Goal: Task Accomplishment & Management: Manage account settings

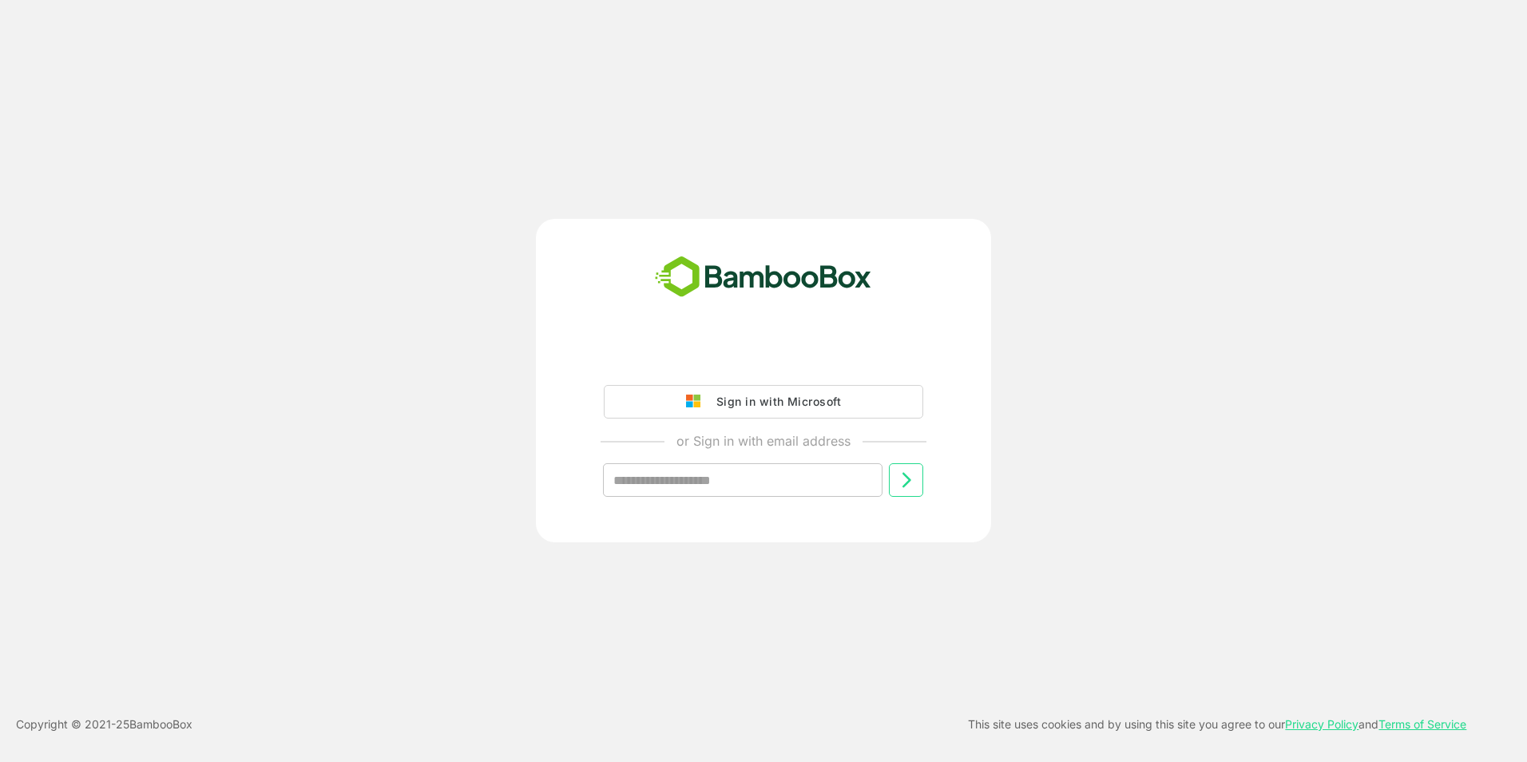
click at [747, 406] on div "Sign in with Microsoft" at bounding box center [775, 401] width 133 height 21
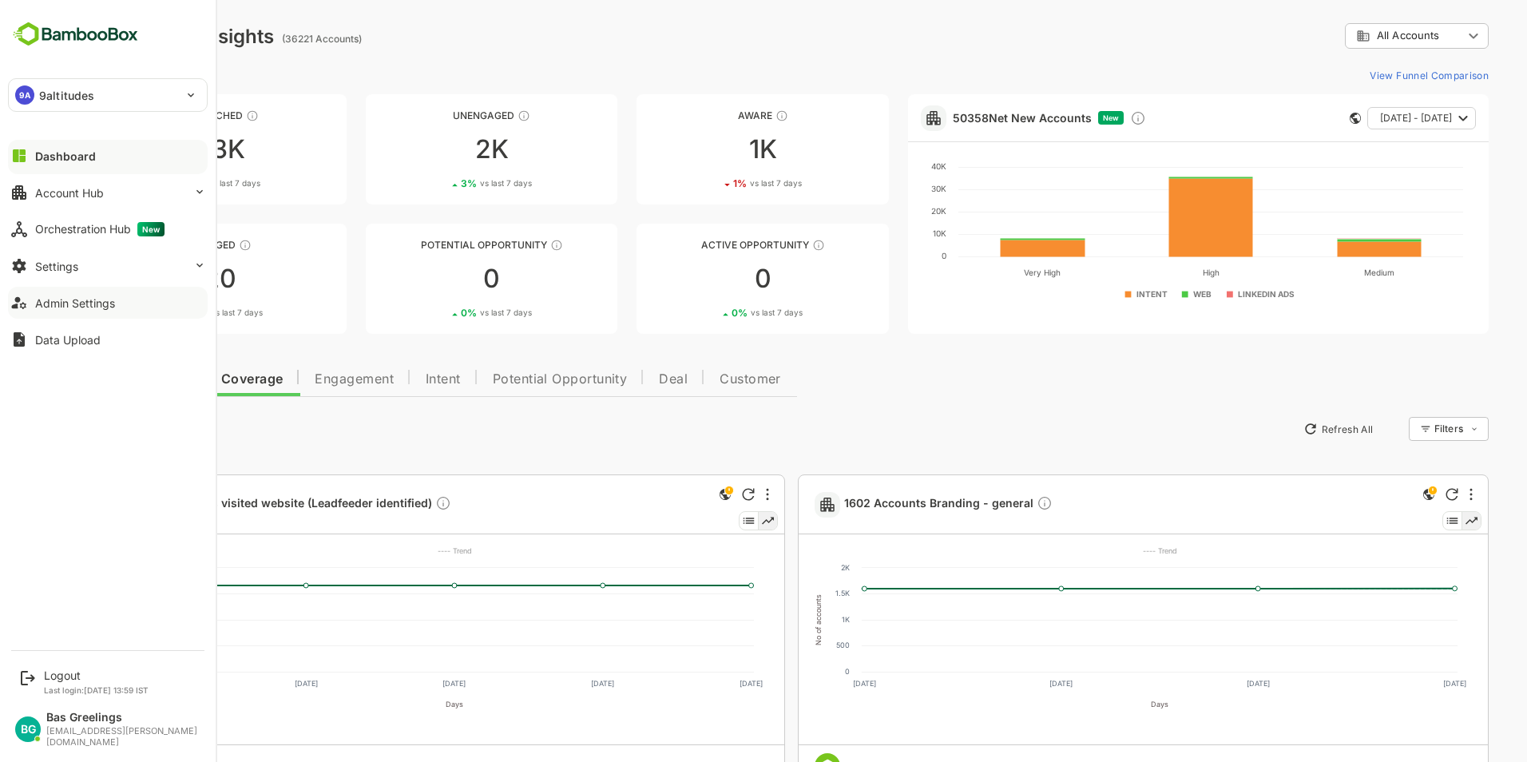
click at [63, 302] on div "Admin Settings" at bounding box center [75, 303] width 80 height 14
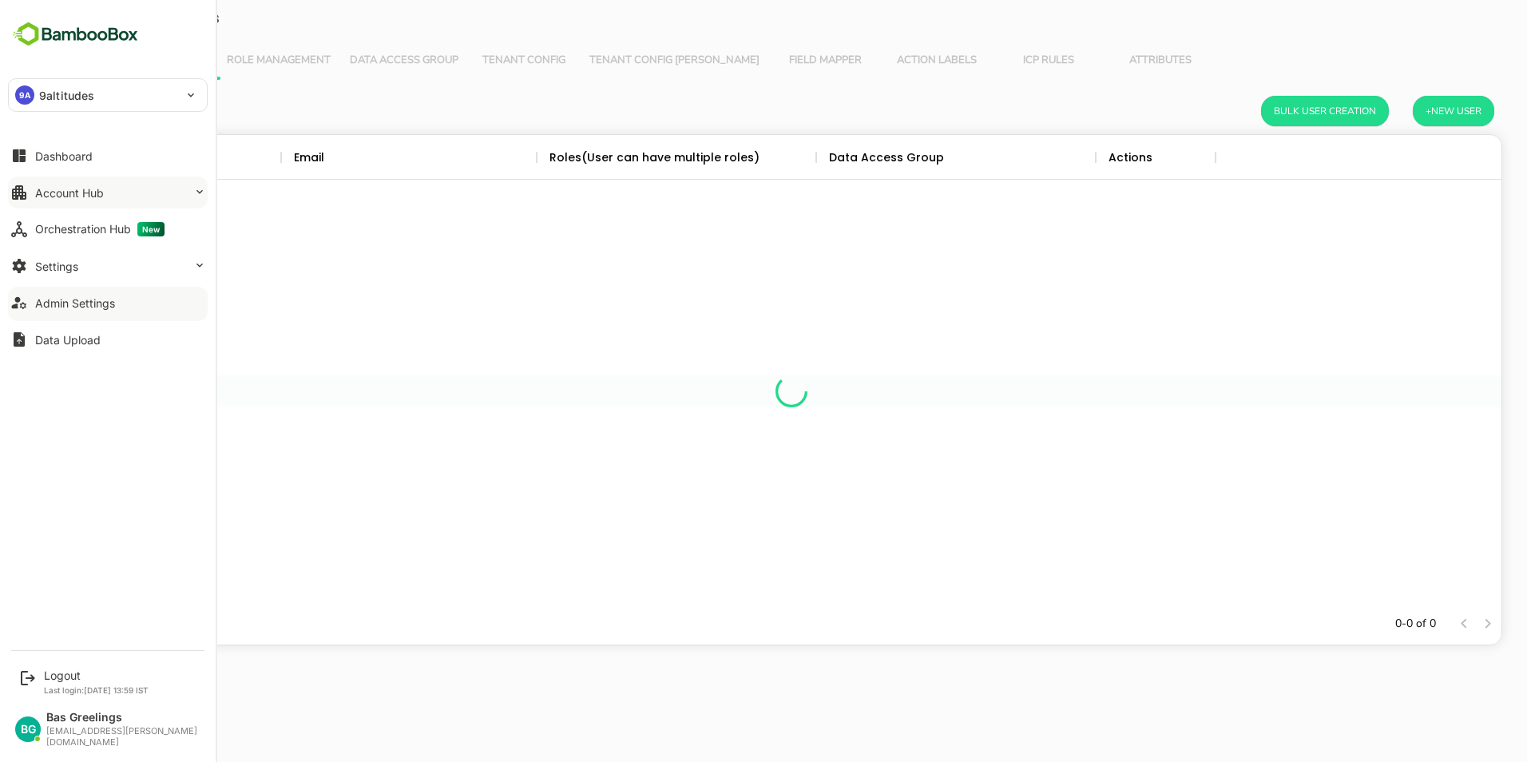
scroll to position [456, 1408]
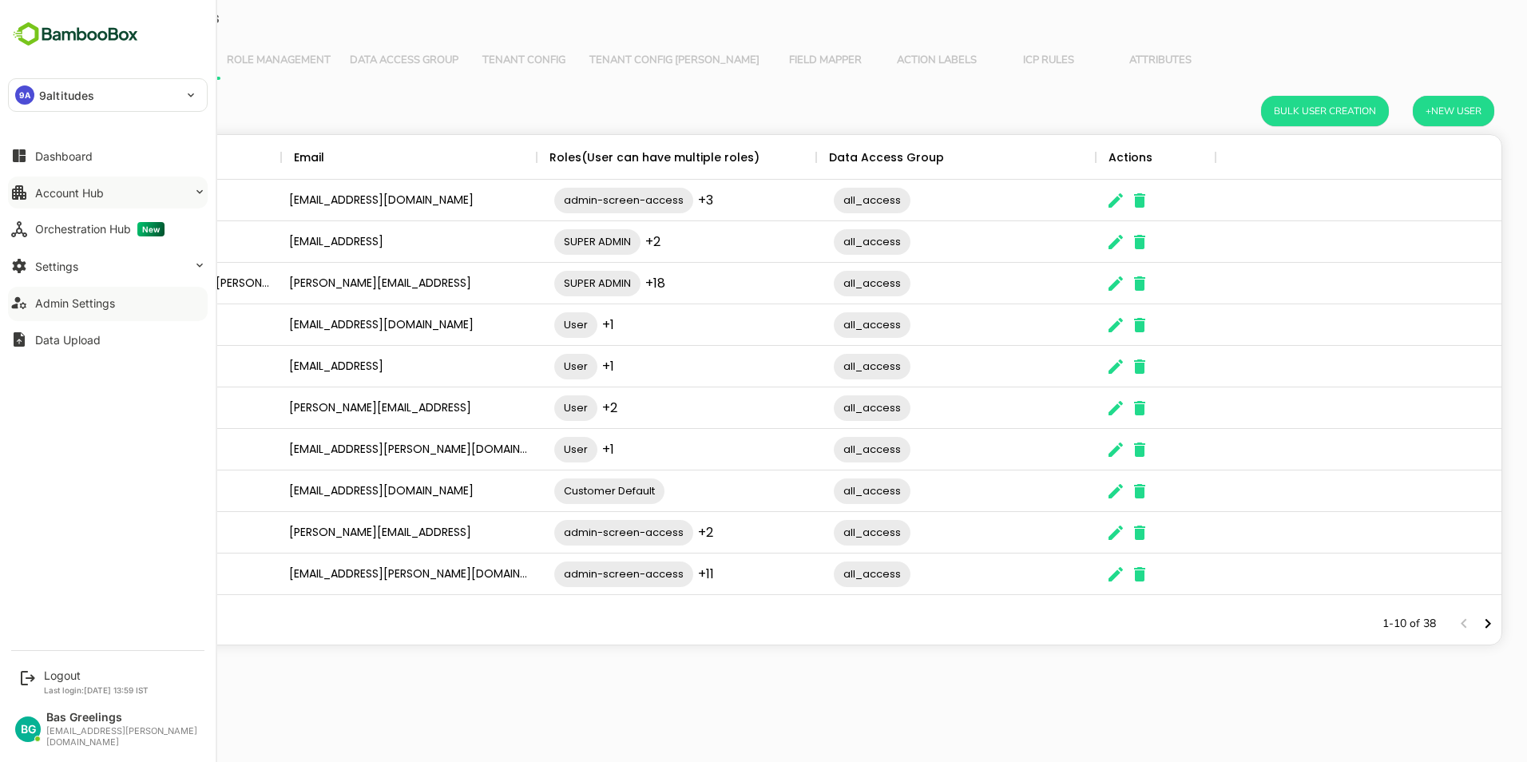
click at [85, 197] on div "Account Hub" at bounding box center [69, 193] width 69 height 14
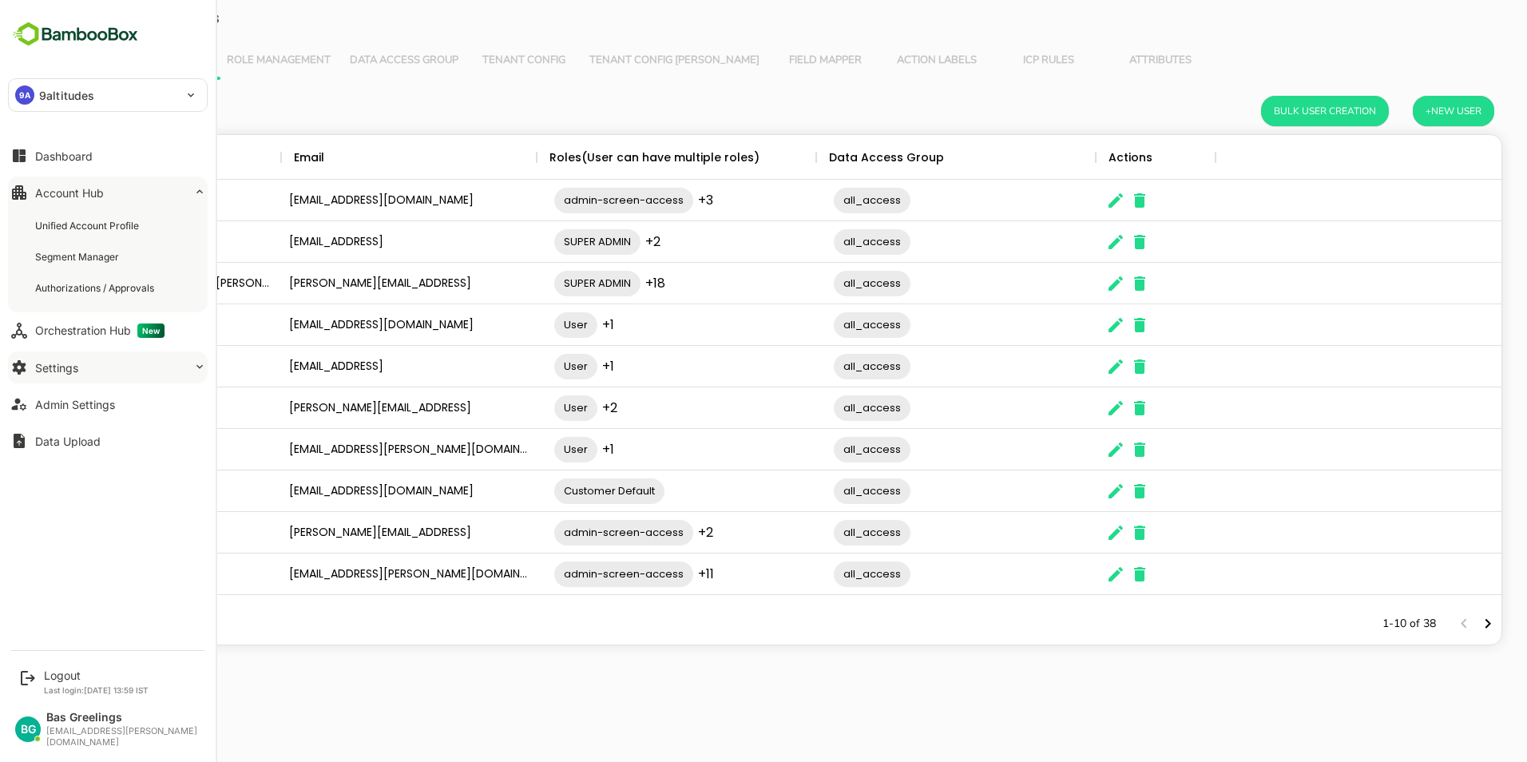
click at [89, 369] on button "Settings" at bounding box center [108, 367] width 200 height 32
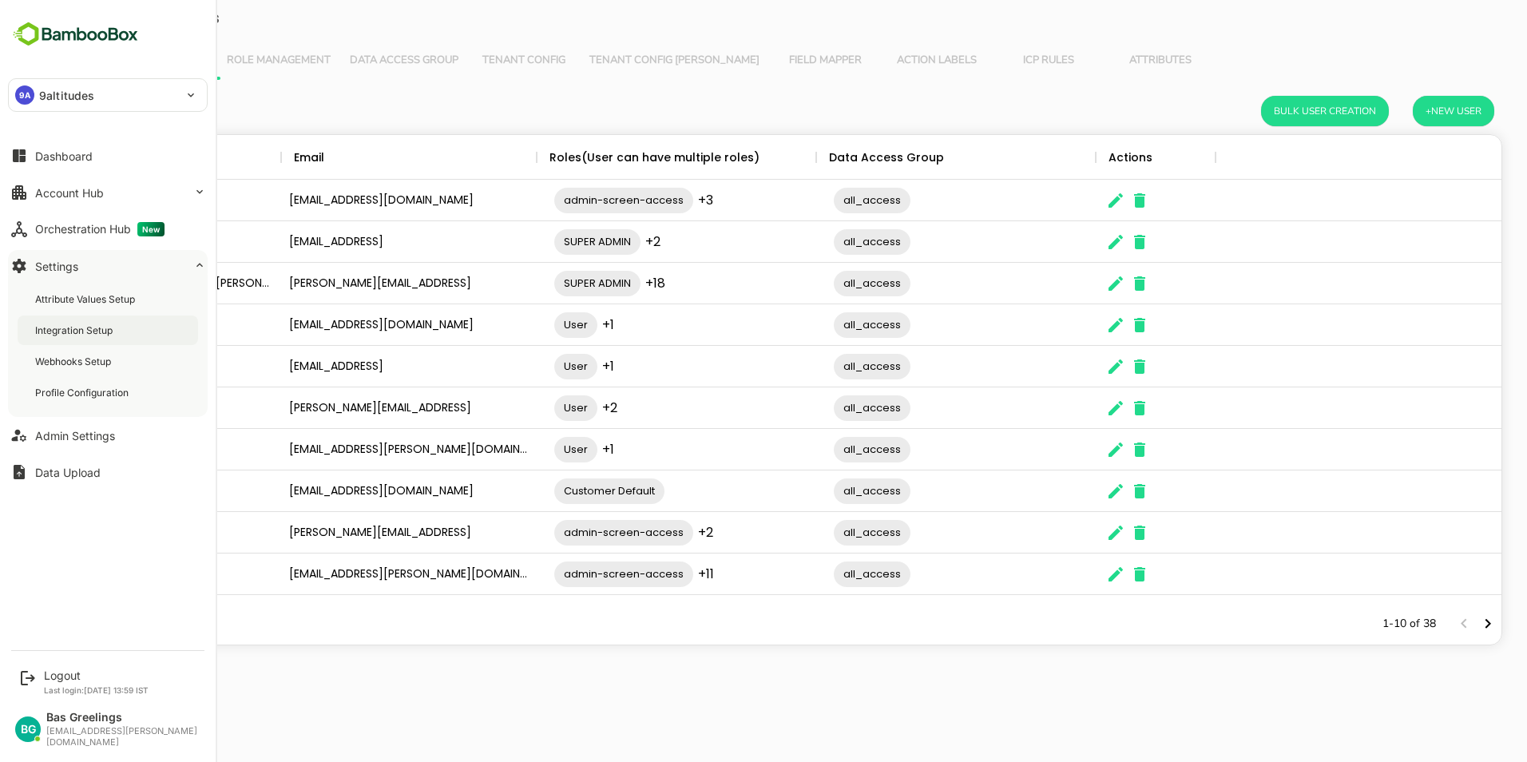
click at [73, 332] on div "Integration Setup" at bounding box center [75, 331] width 81 height 14
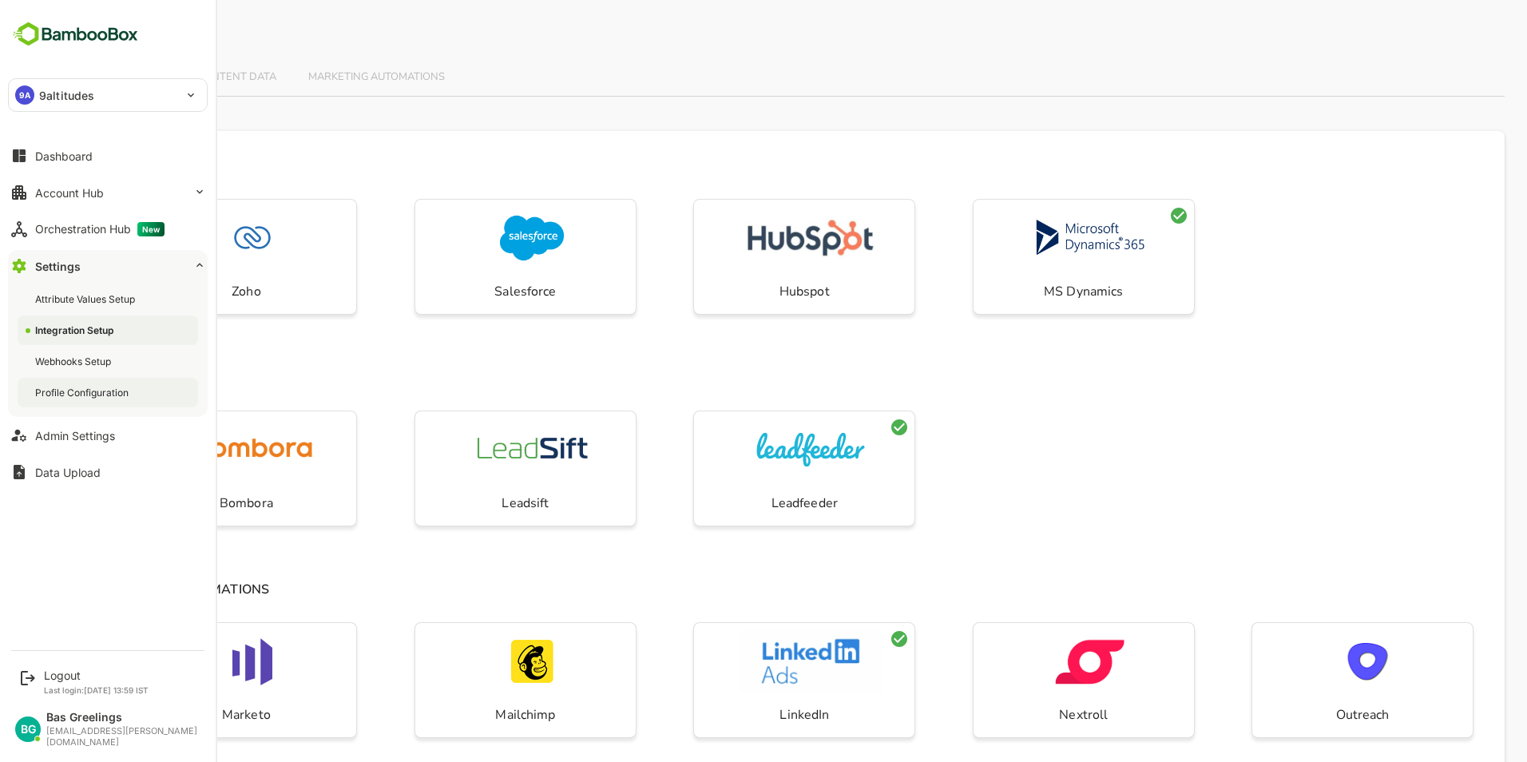
click at [62, 395] on div "Profile Configuration" at bounding box center [83, 393] width 97 height 14
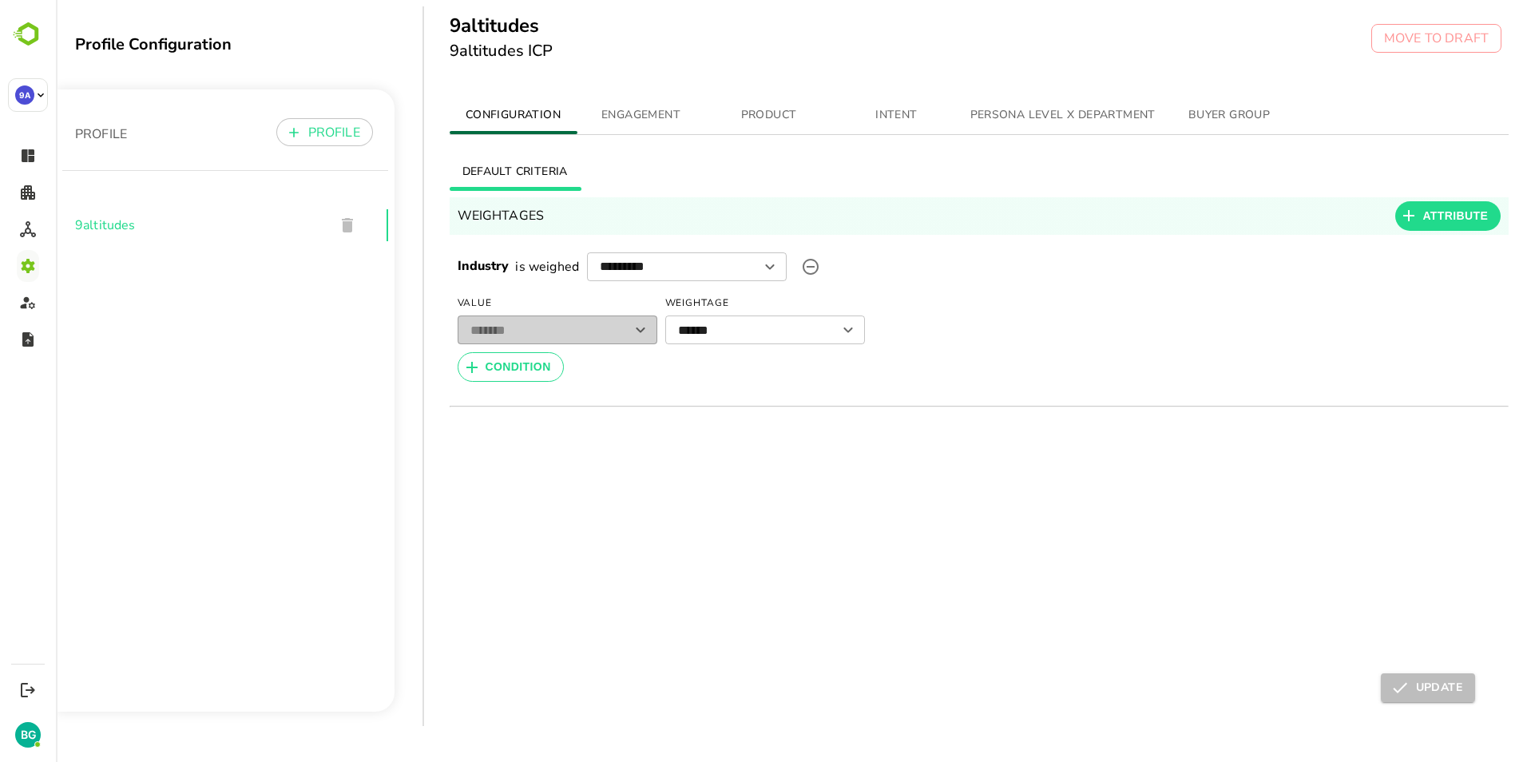
click at [647, 112] on span "ENGAGEMENT" at bounding box center [641, 115] width 109 height 20
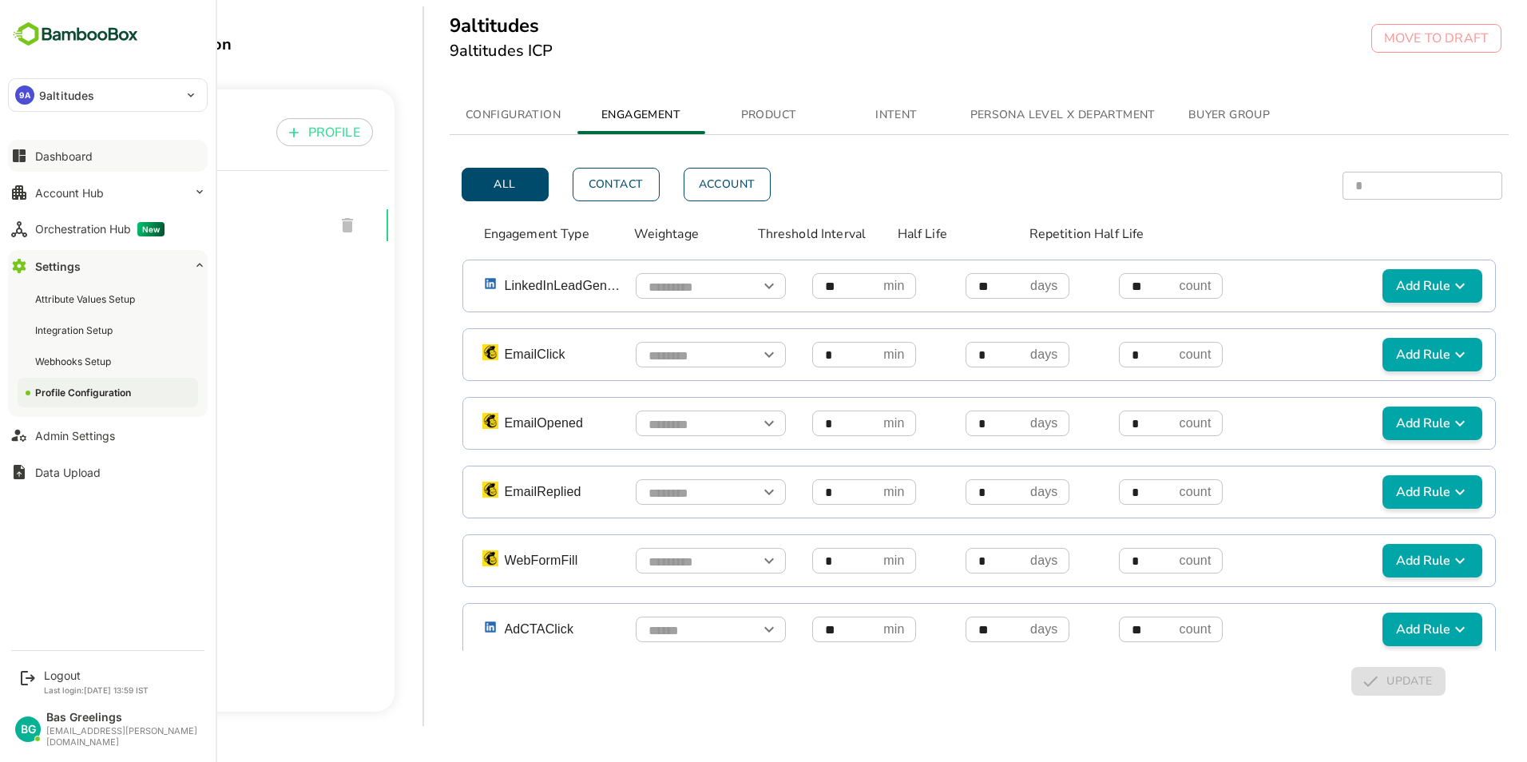
click at [55, 161] on div "Dashboard" at bounding box center [64, 156] width 58 height 14
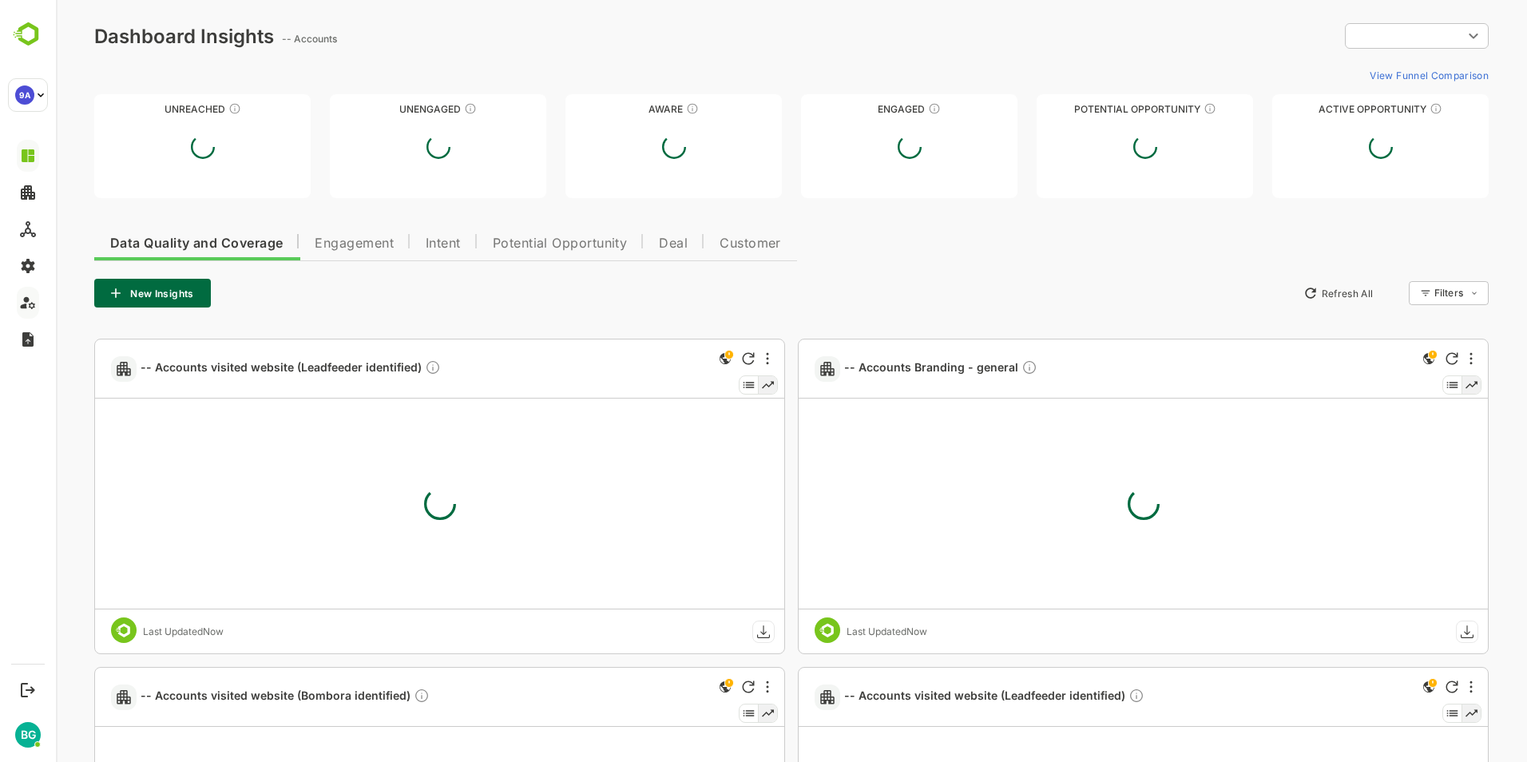
type input "**********"
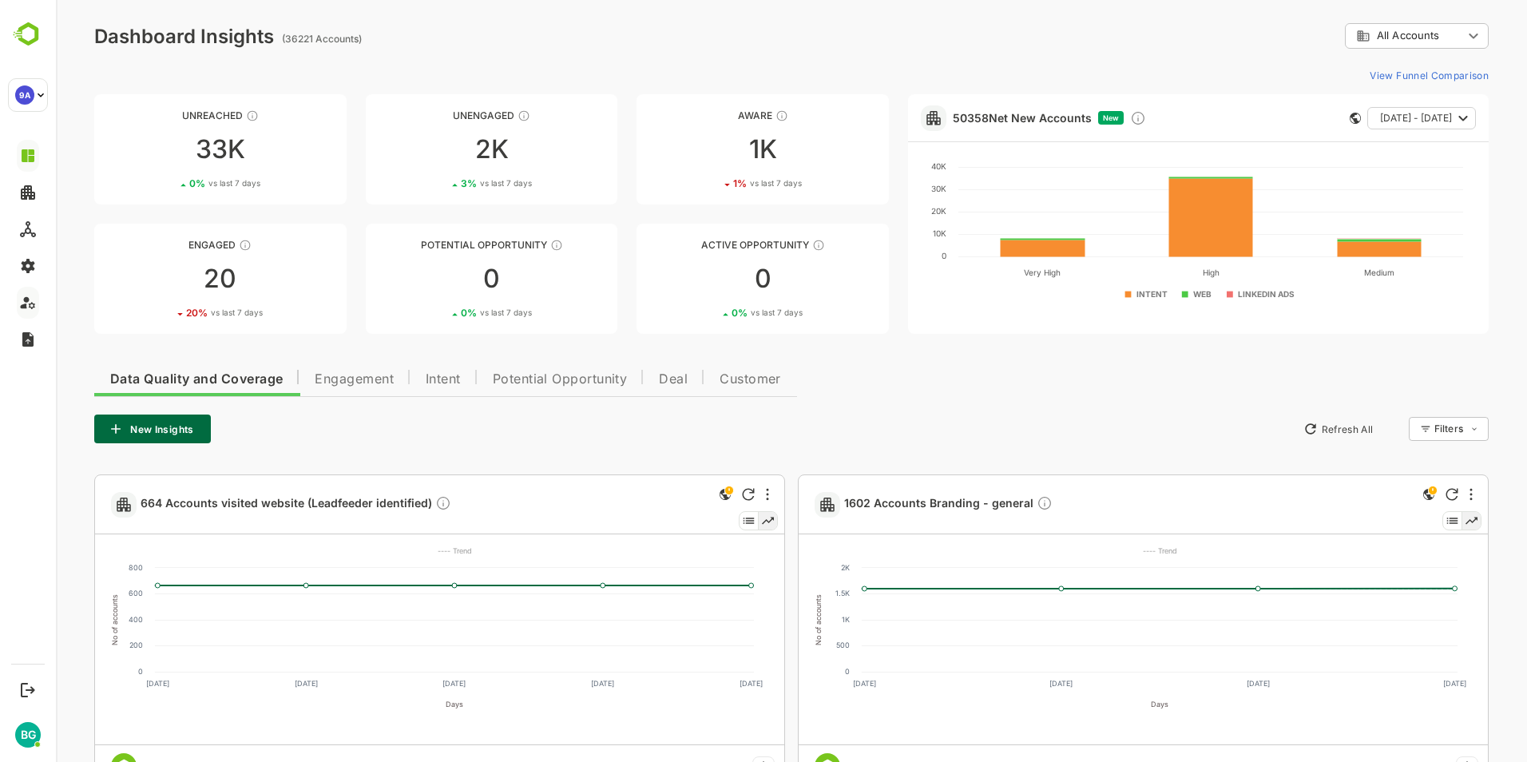
click at [372, 374] on span "Engagement" at bounding box center [354, 379] width 79 height 13
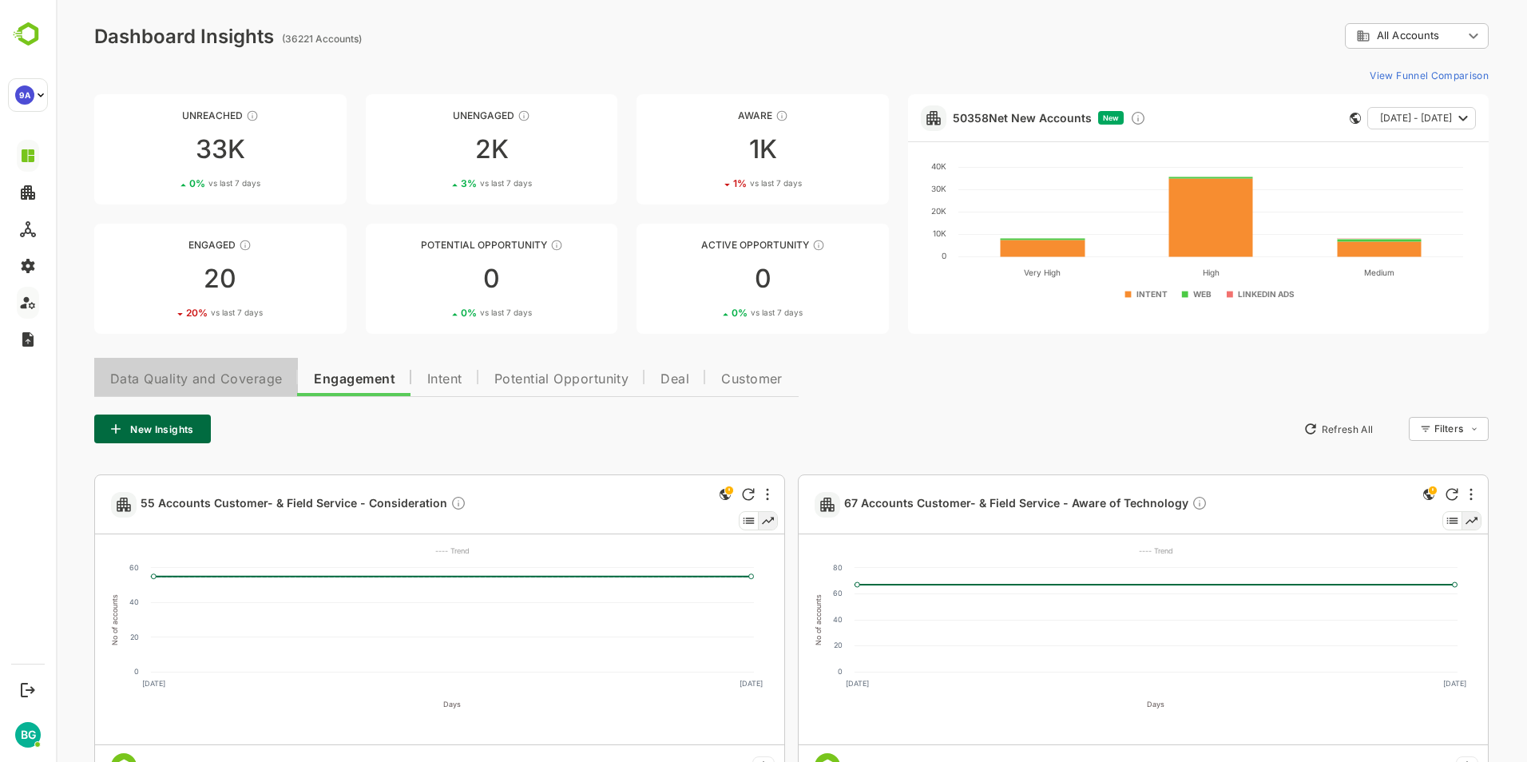
click at [232, 374] on span "Data Quality and Coverage" at bounding box center [196, 379] width 172 height 13
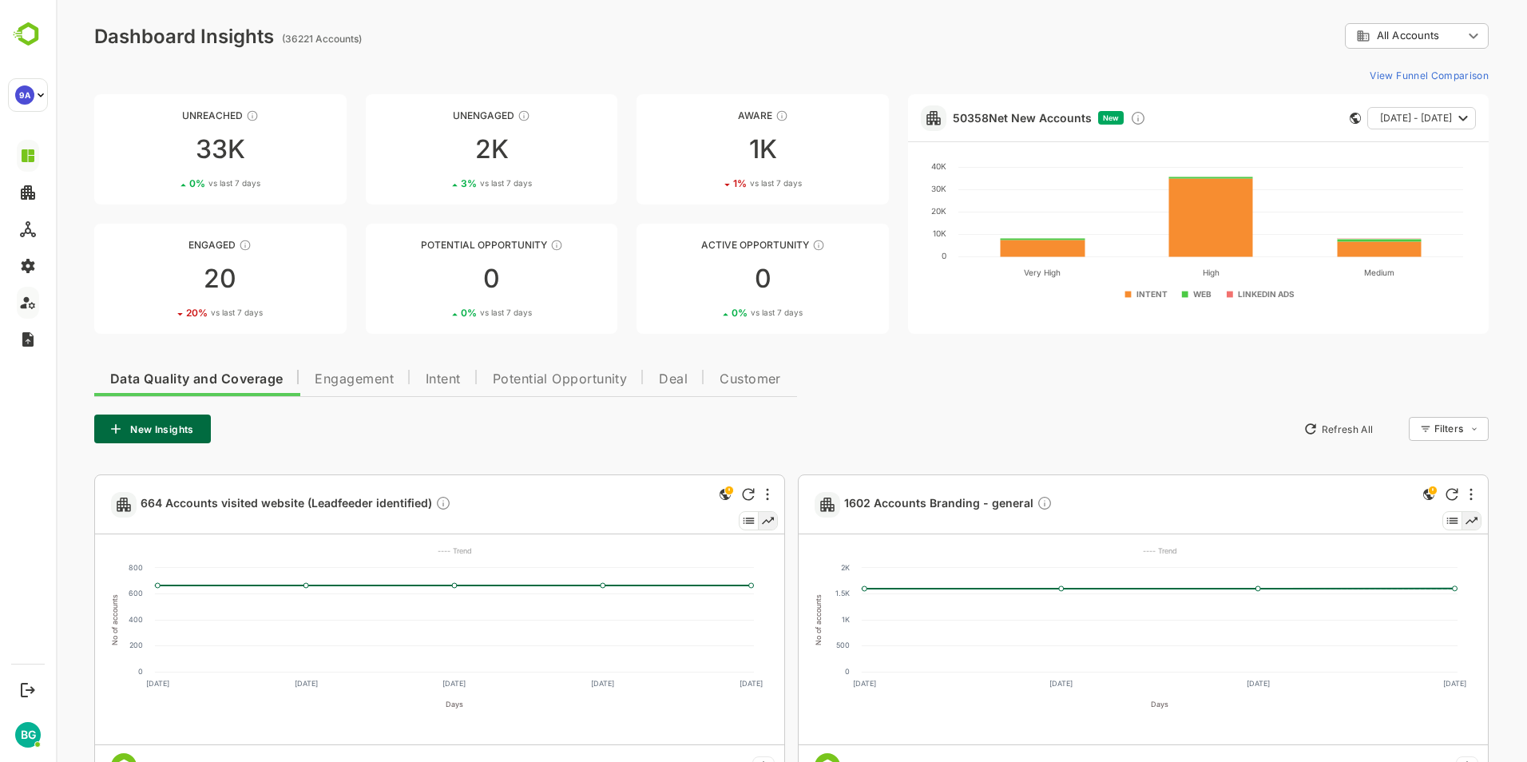
click at [764, 442] on div "New Insights Refresh All Filters ​" at bounding box center [791, 429] width 1395 height 29
click at [764, 423] on div "New Insights Refresh All Filters ​" at bounding box center [791, 429] width 1395 height 29
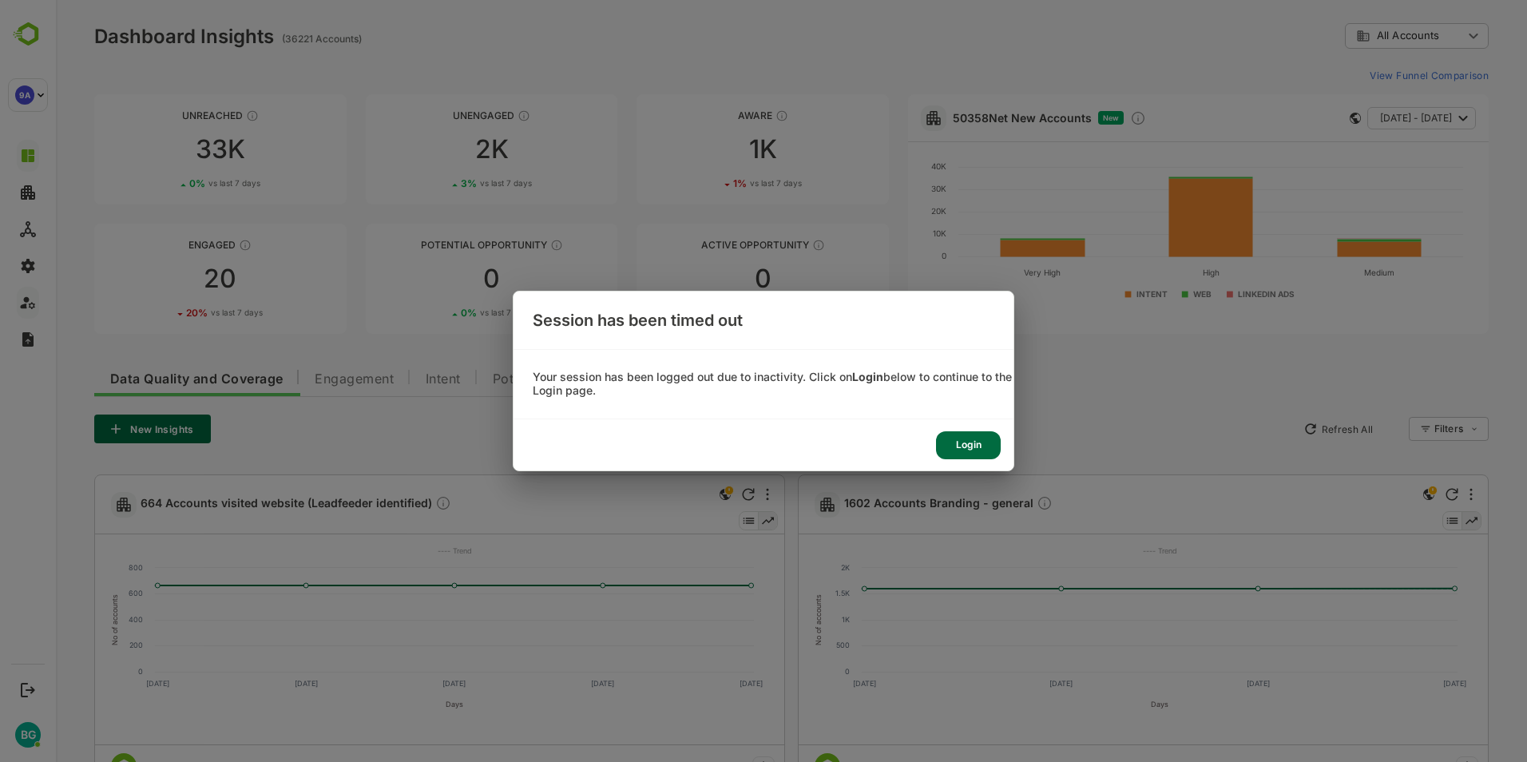
click at [978, 441] on div "Login" at bounding box center [968, 445] width 65 height 28
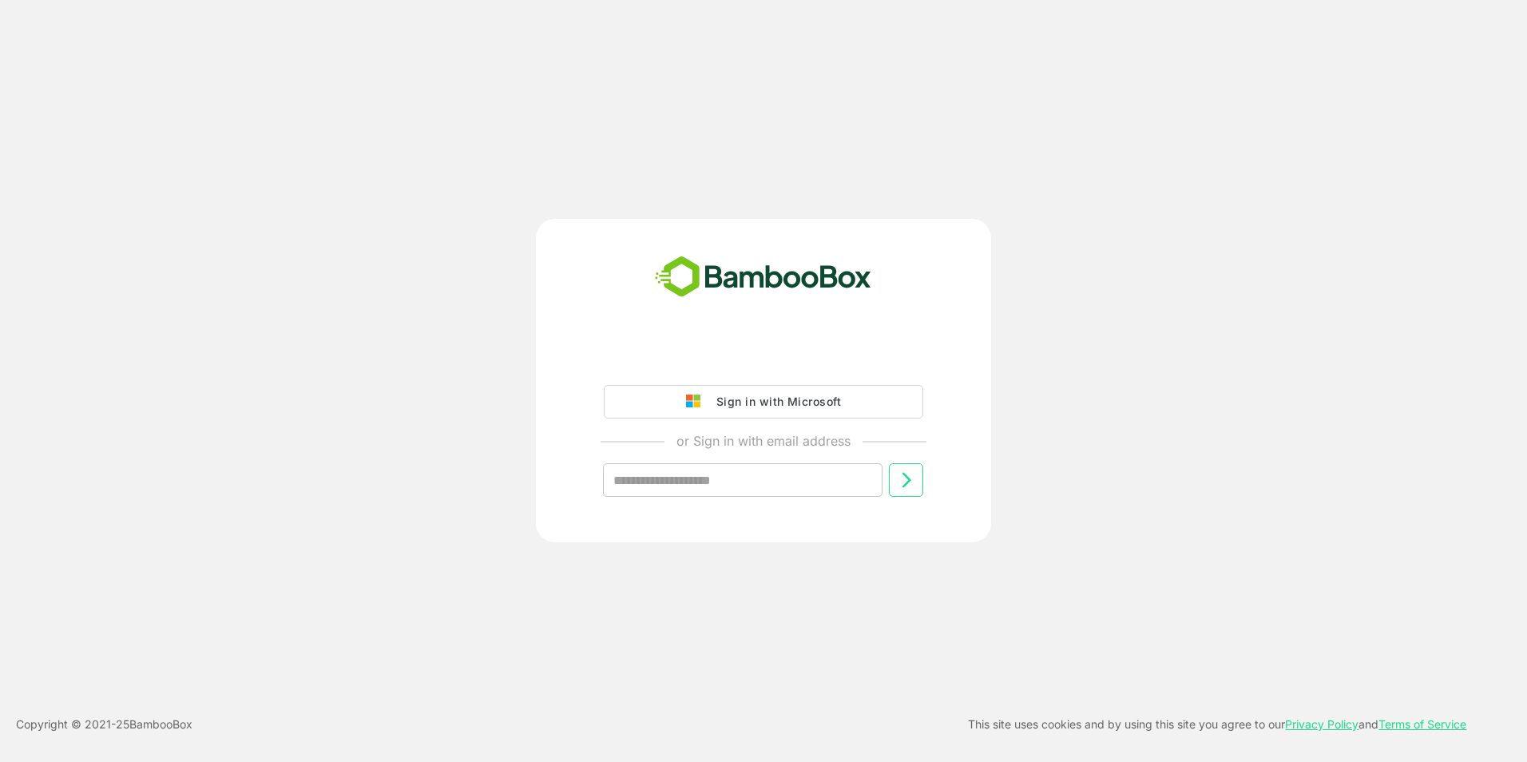
click at [723, 404] on div "Sign in with Microsoft" at bounding box center [775, 401] width 133 height 21
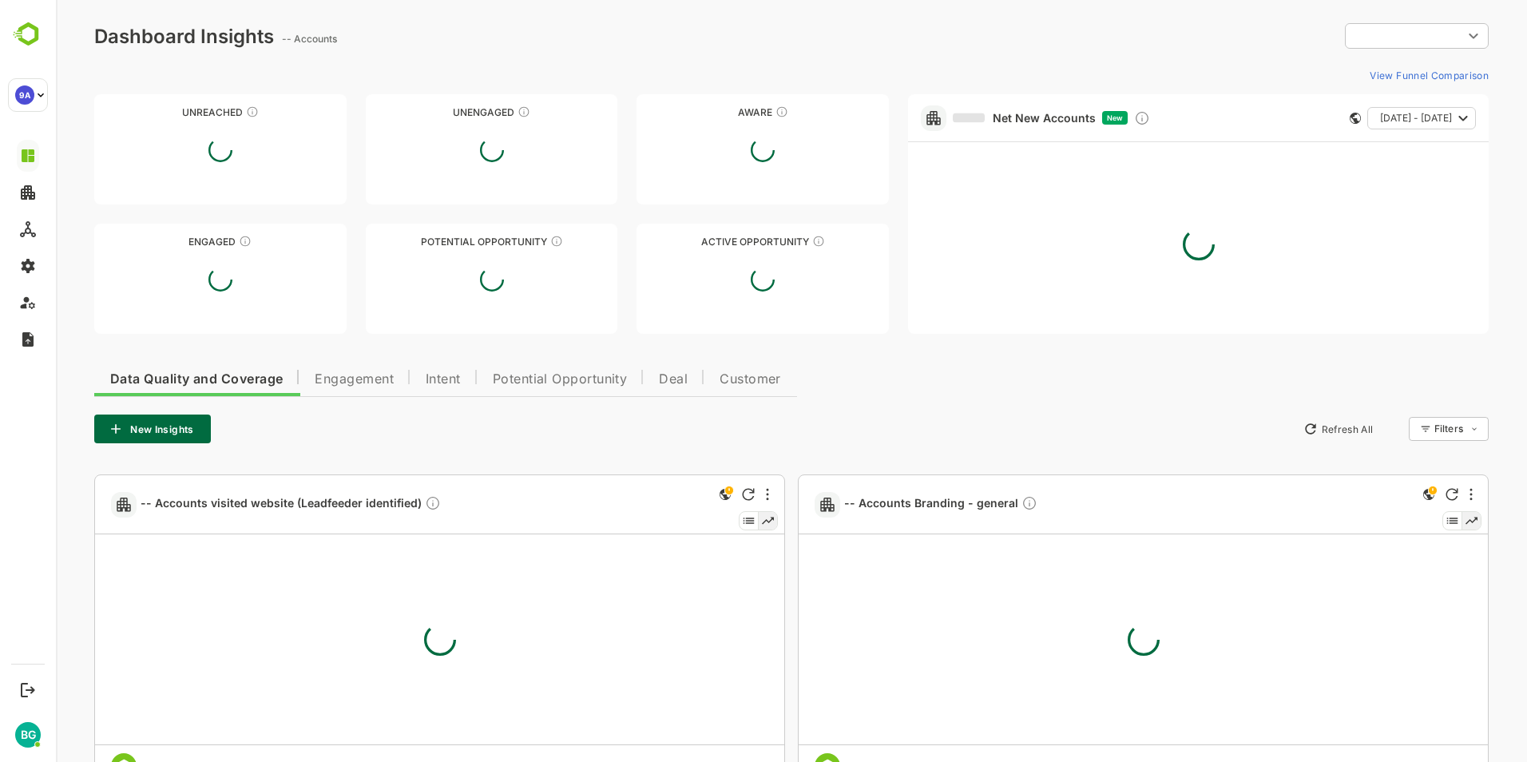
type input "**********"
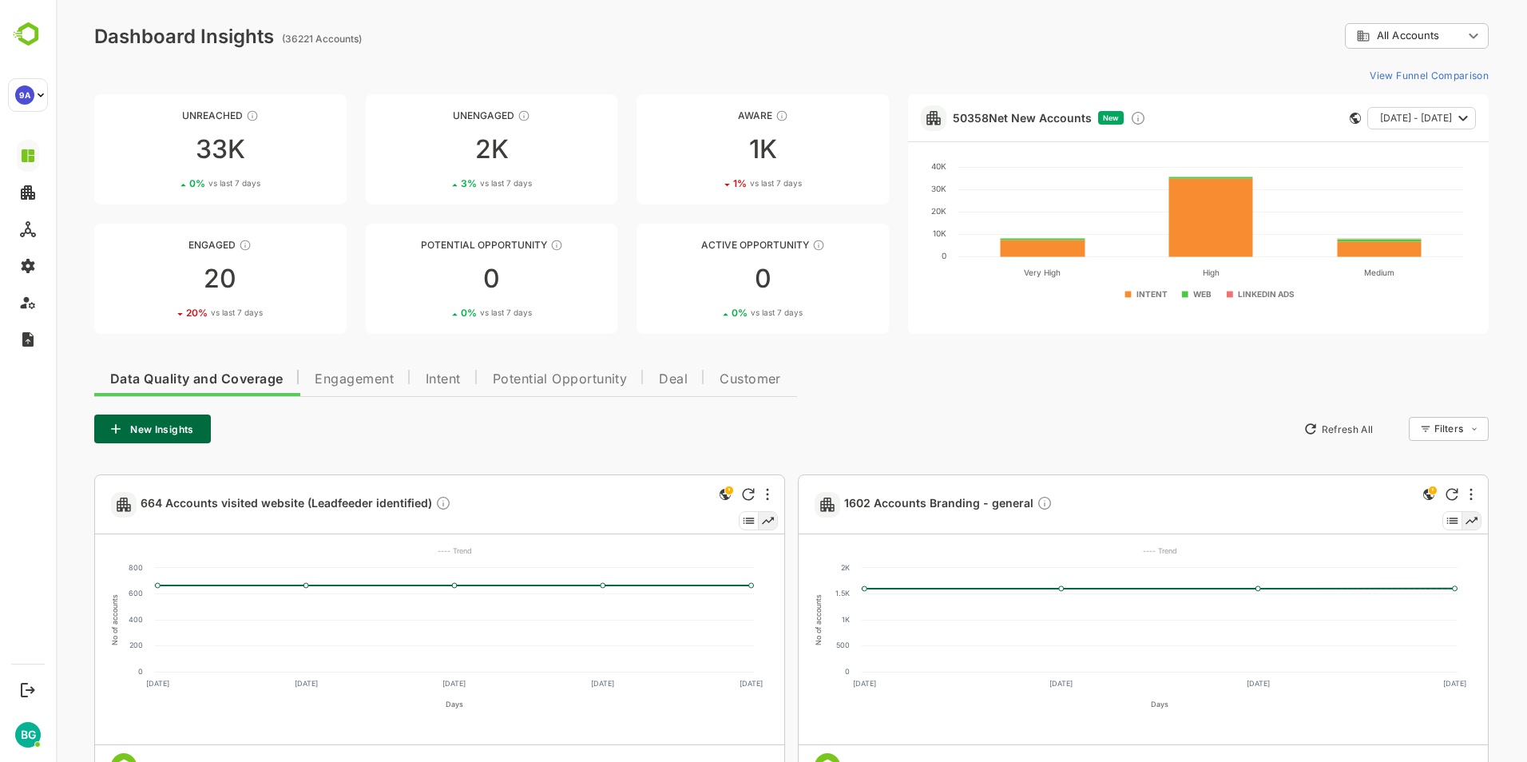
click at [371, 391] on button "Engagement" at bounding box center [354, 377] width 111 height 38
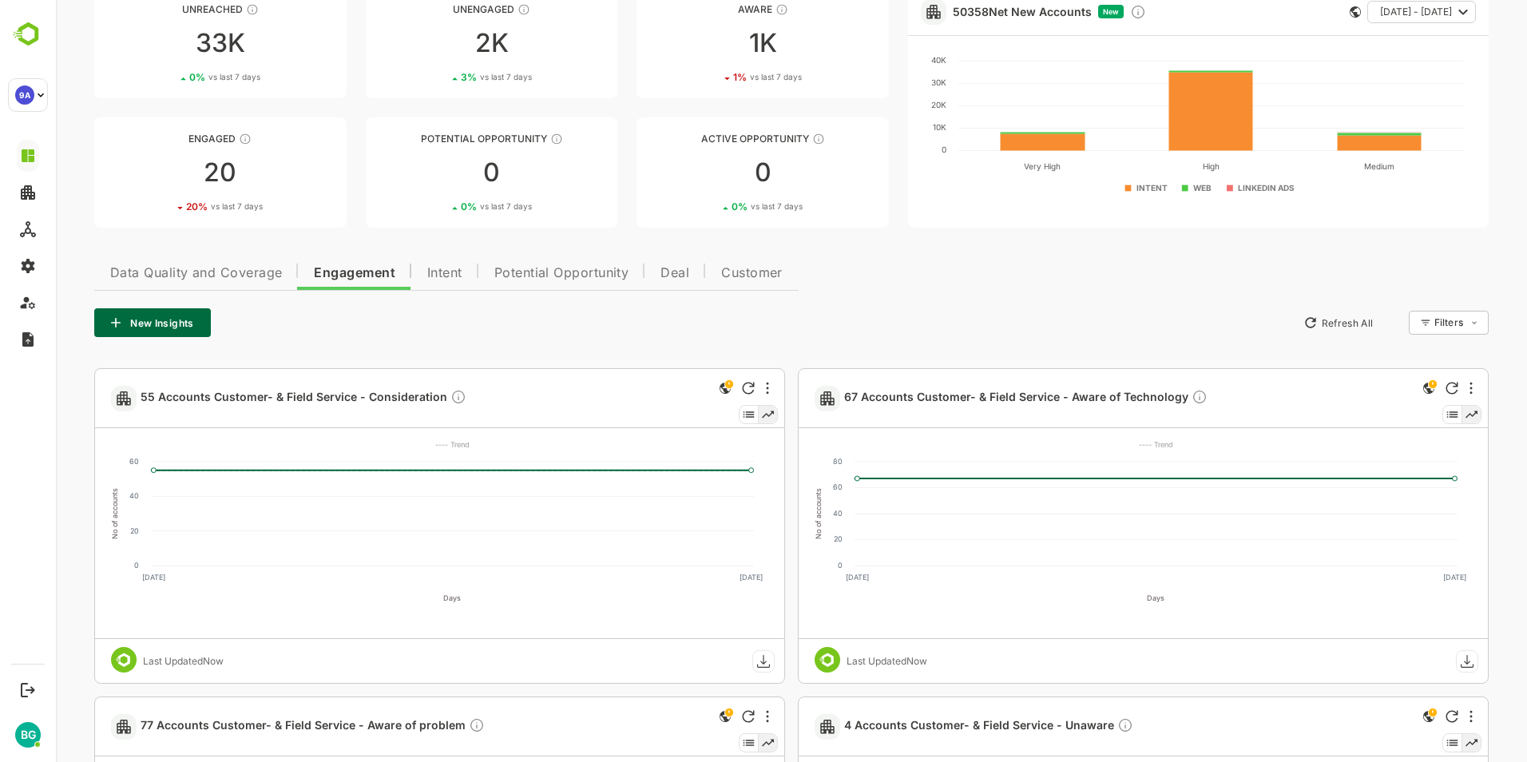
scroll to position [160, 0]
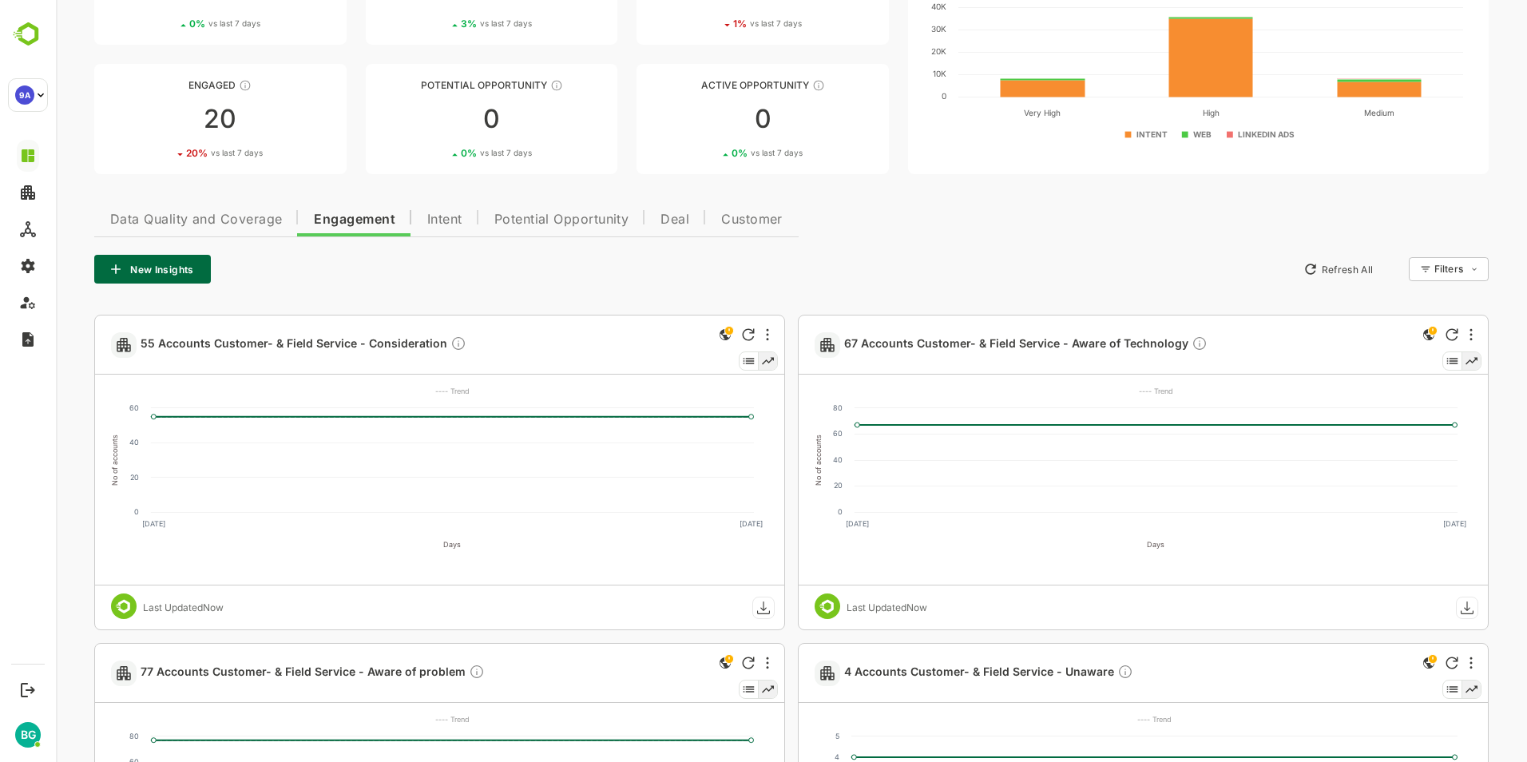
click at [747, 364] on icon at bounding box center [749, 361] width 19 height 18
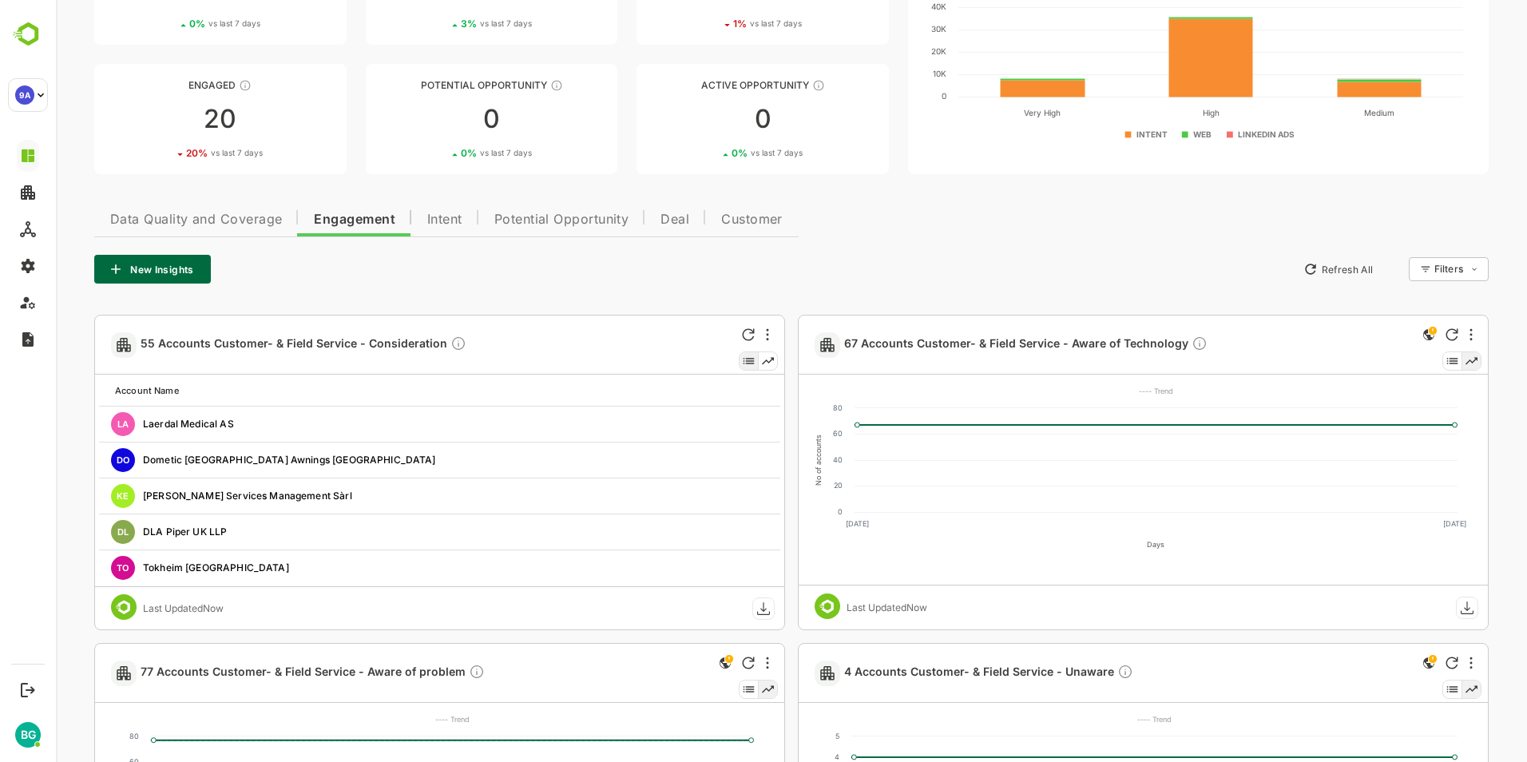
click at [767, 367] on icon at bounding box center [768, 361] width 18 height 18
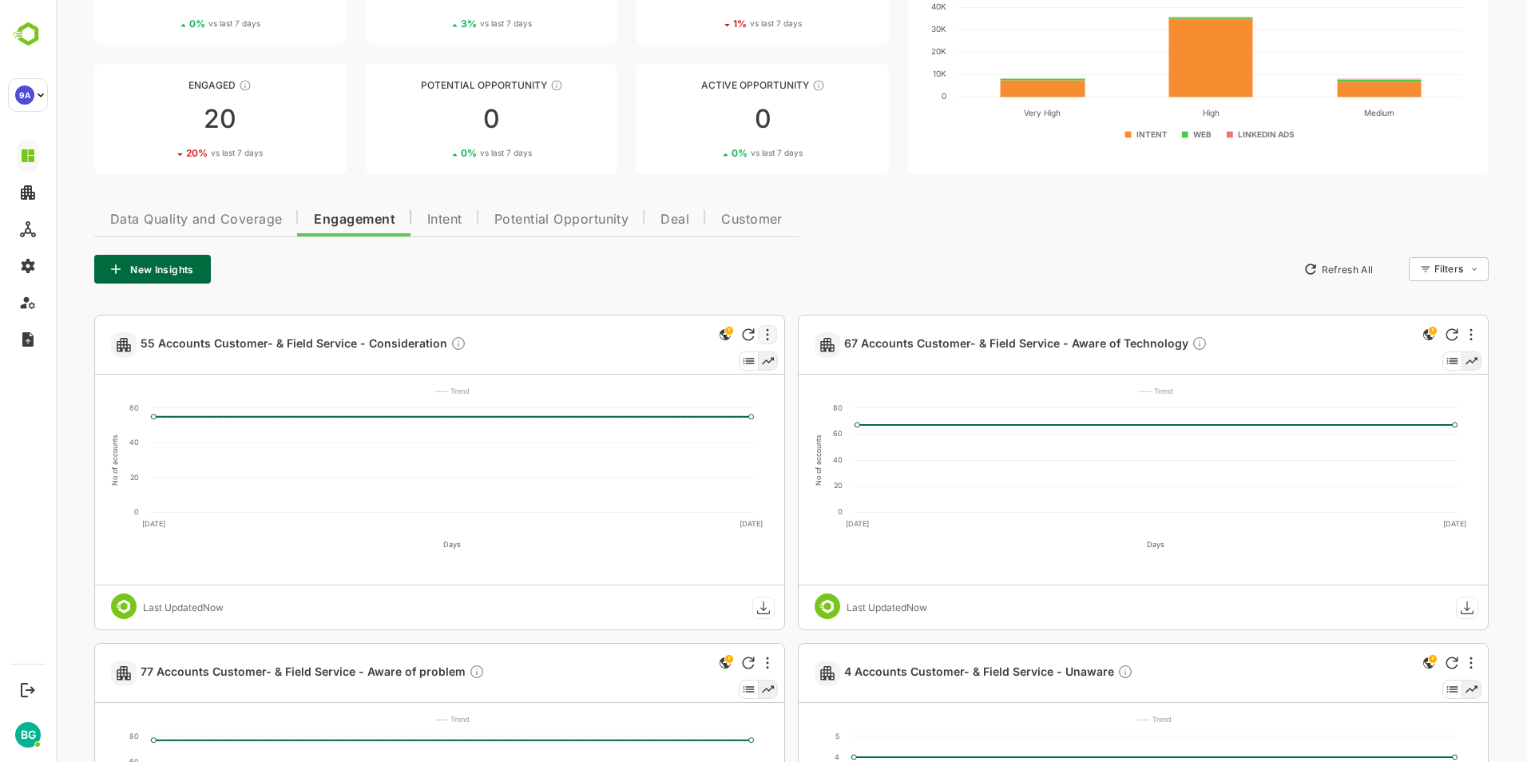
click at [768, 340] on div at bounding box center [767, 334] width 19 height 19
click at [768, 339] on div at bounding box center [791, 381] width 1471 height 762
click at [726, 335] on icon "This is a global insight. Segment selection is not applicable for this view" at bounding box center [725, 334] width 11 height 11
click at [768, 332] on icon "More" at bounding box center [767, 334] width 3 height 13
click at [768, 332] on div at bounding box center [791, 381] width 1471 height 762
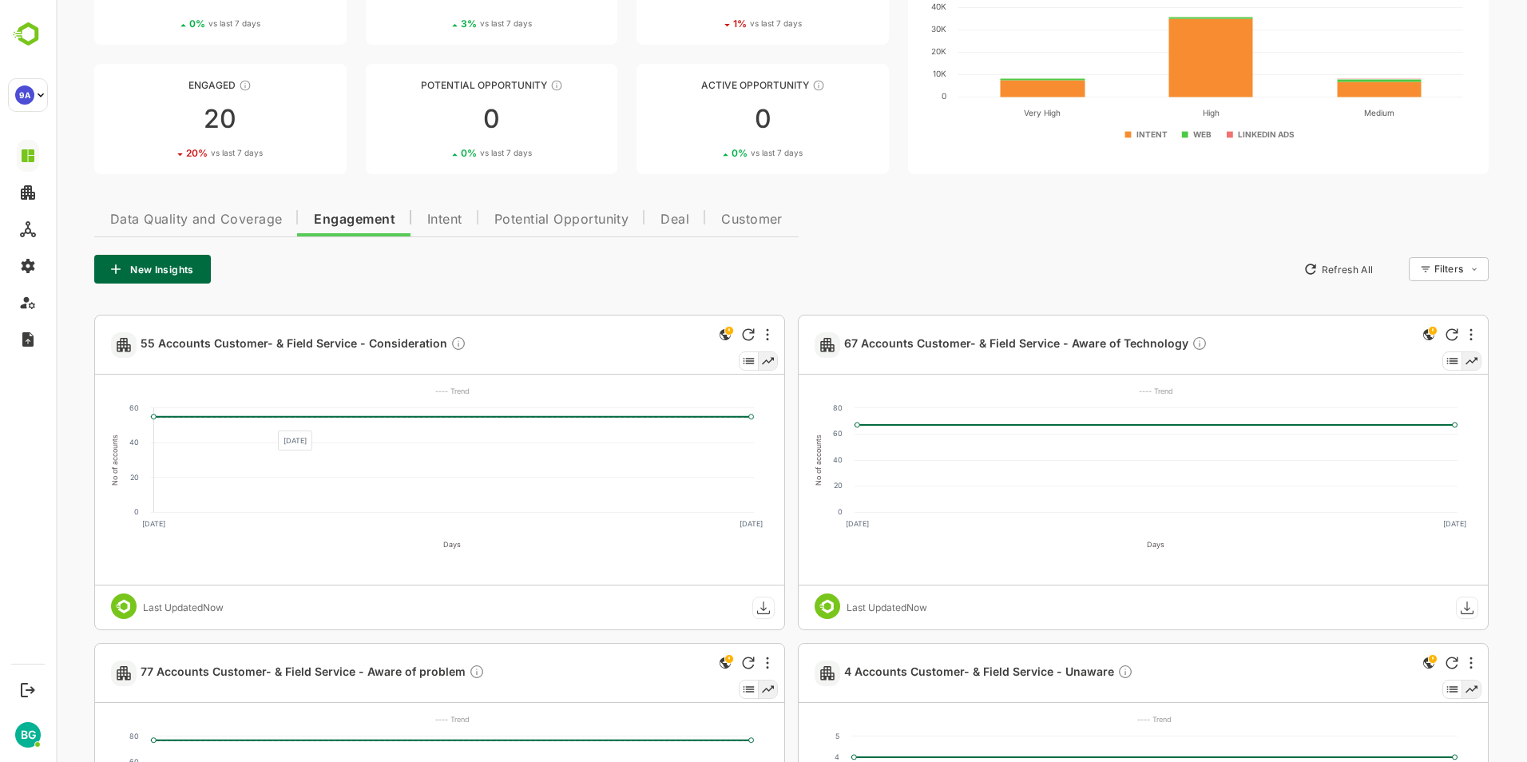
drag, startPoint x: 154, startPoint y: 416, endPoint x: 269, endPoint y: 422, distance: 115.2
click at [269, 422] on g "No of accounts 0 20 40 60 Days [DATE] Aug ---- Trend" at bounding box center [432, 477] width 667 height 204
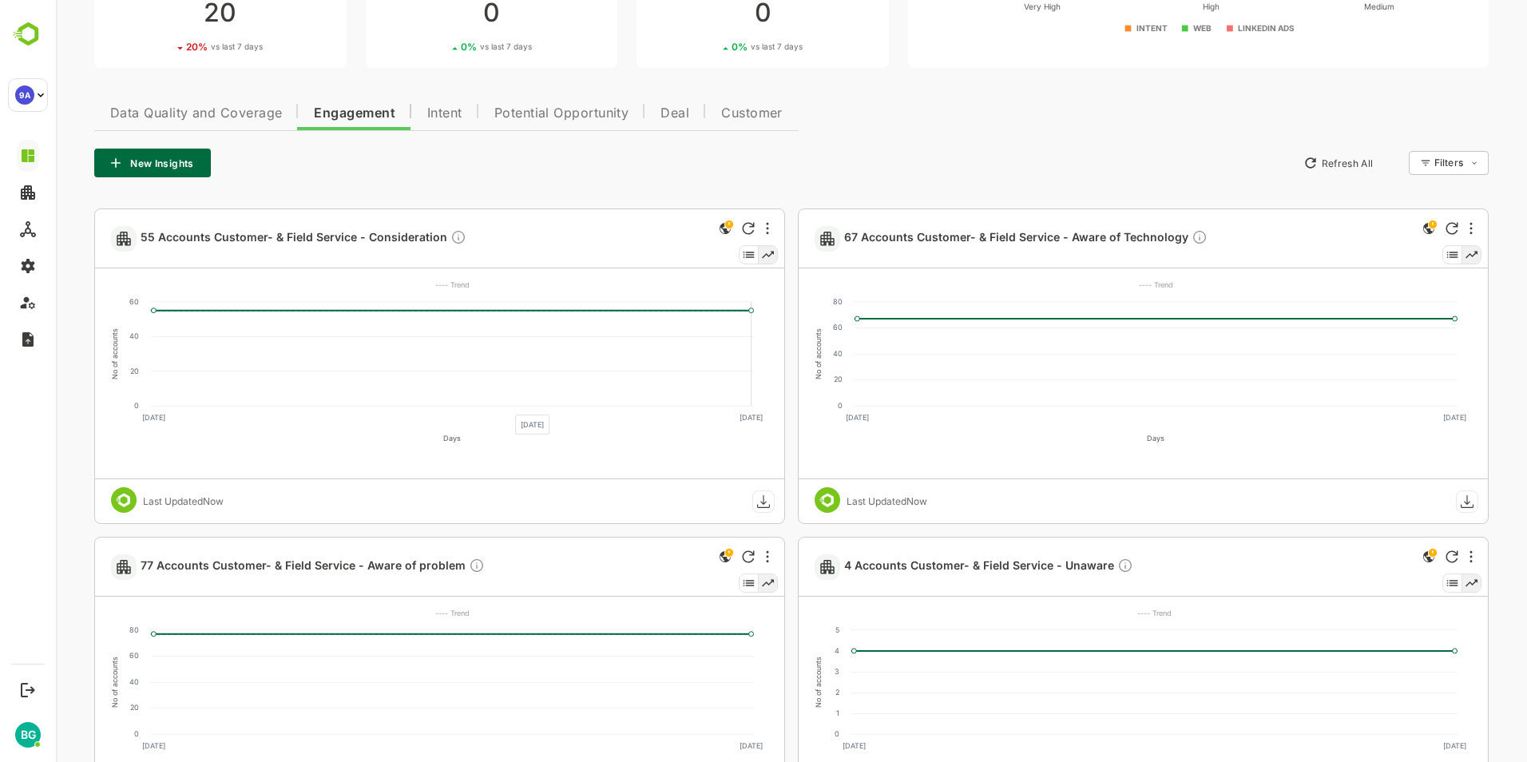
scroll to position [399, 0]
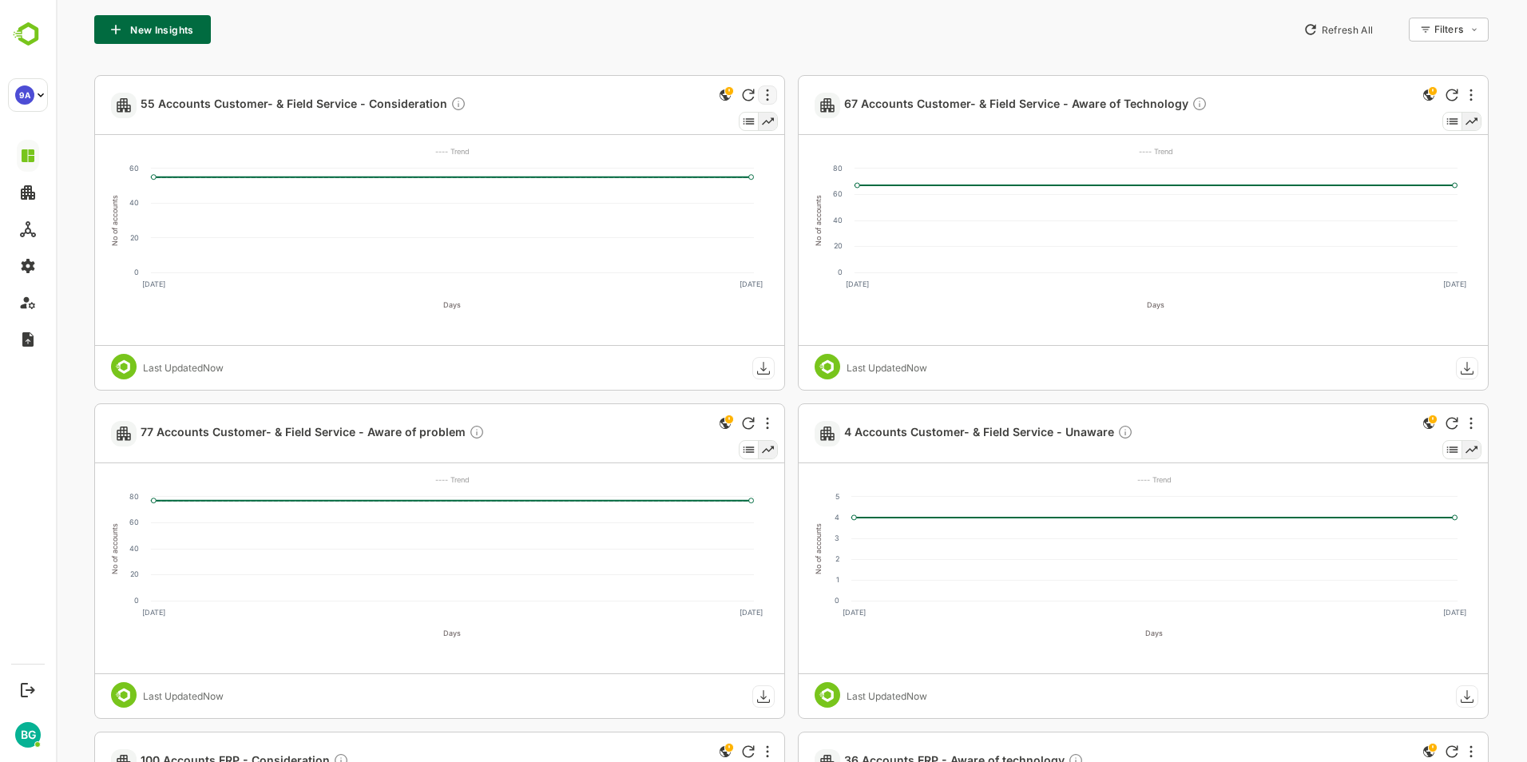
click at [764, 97] on div at bounding box center [767, 94] width 19 height 19
click at [764, 97] on div at bounding box center [791, 381] width 1471 height 762
